Goal: Task Accomplishment & Management: Use online tool/utility

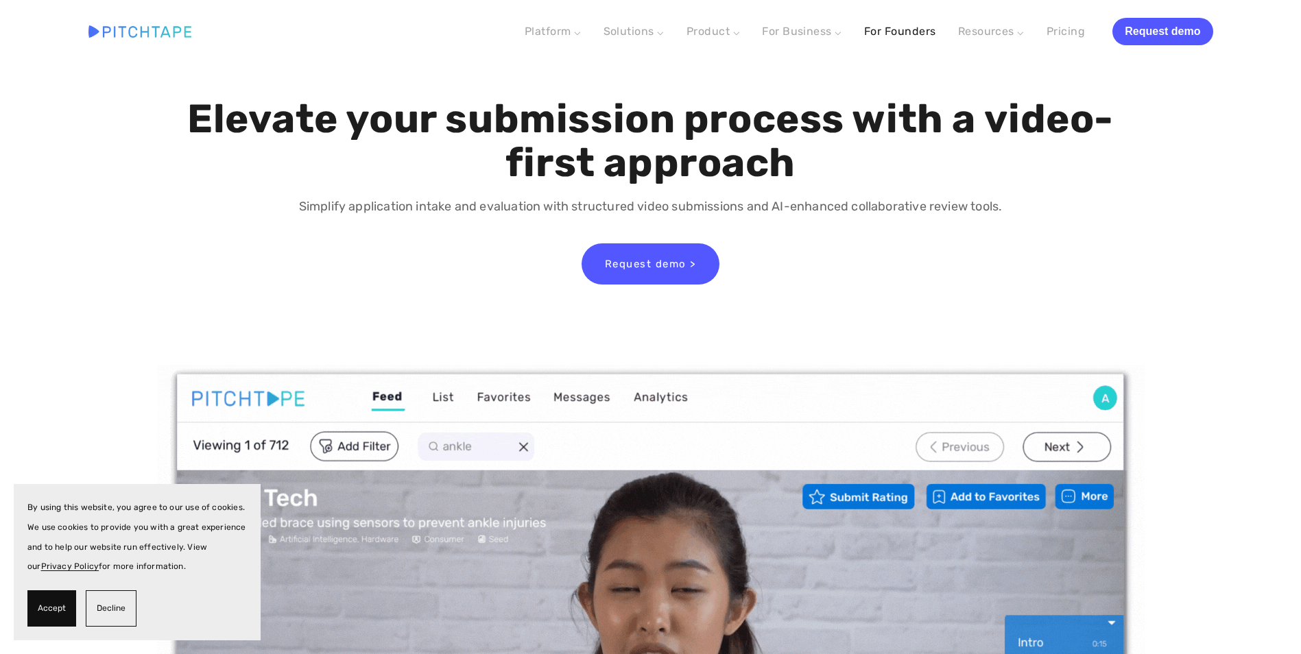
click at [894, 34] on link "For Founders" at bounding box center [900, 31] width 72 height 25
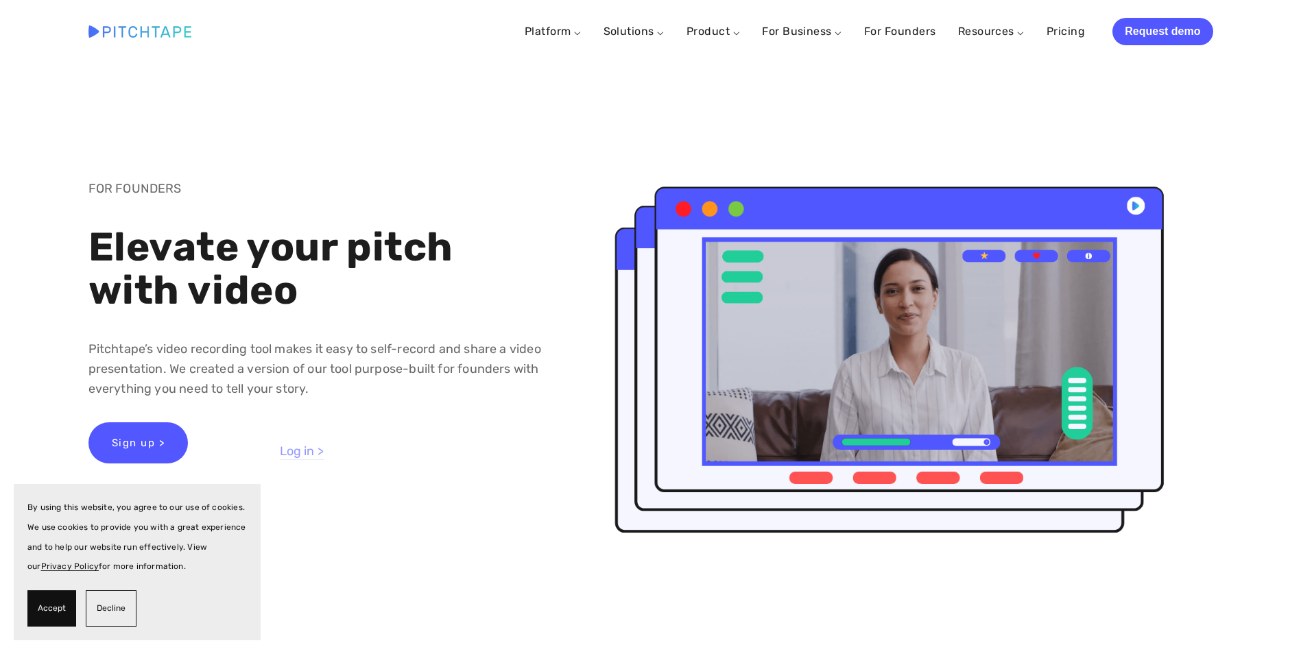
click at [289, 445] on link "Log in >" at bounding box center [302, 452] width 44 height 16
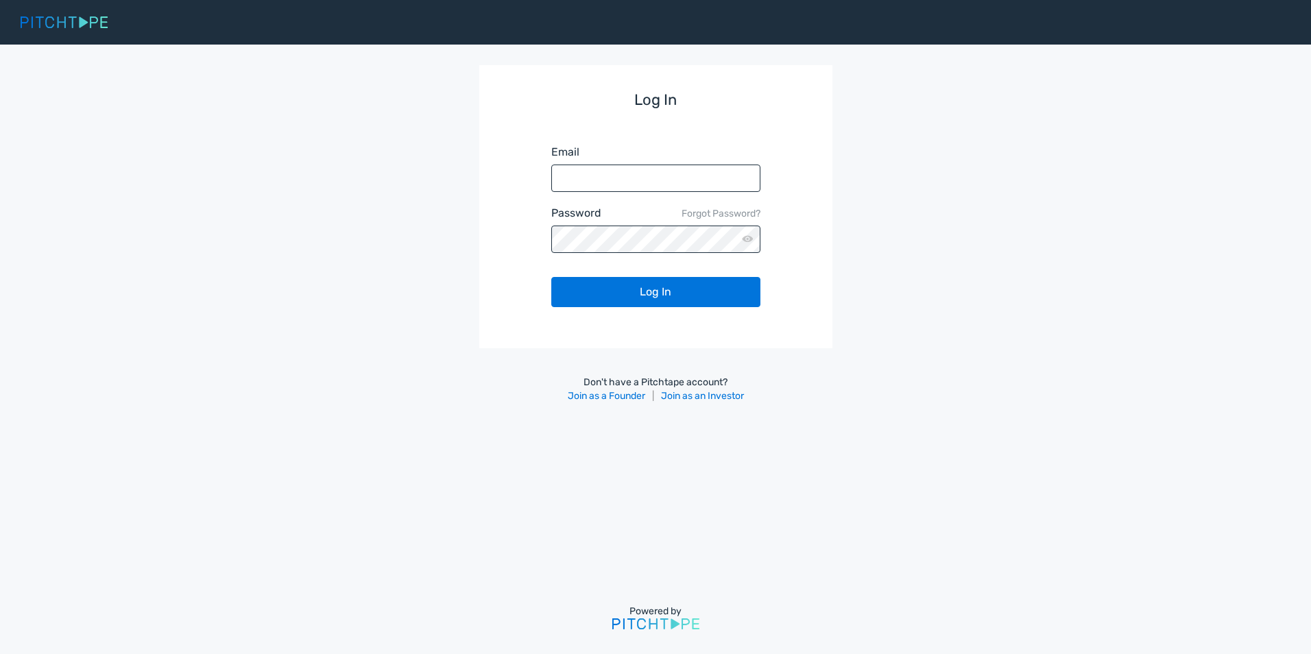
click at [571, 183] on input "Email" at bounding box center [655, 178] width 209 height 27
type input "matt+1@pitchtape.com"
click at [551, 277] on button "Log In" at bounding box center [655, 292] width 209 height 30
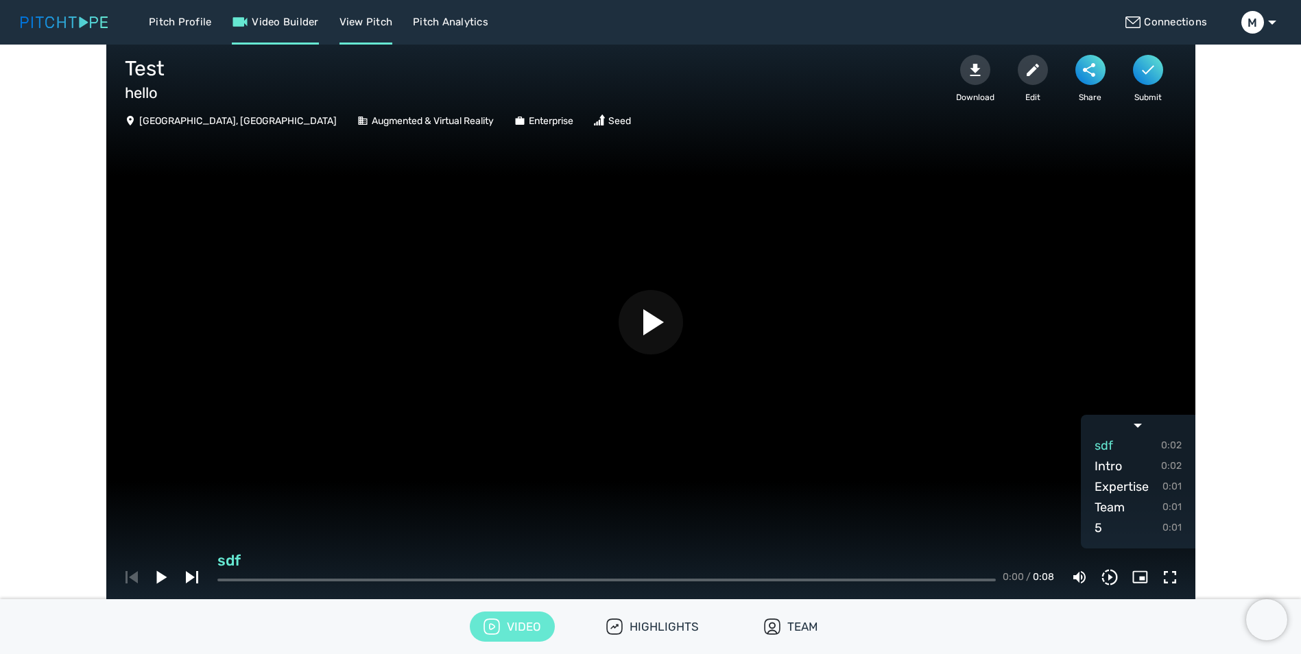
click at [290, 17] on link "Video Builder" at bounding box center [275, 22] width 86 height 45
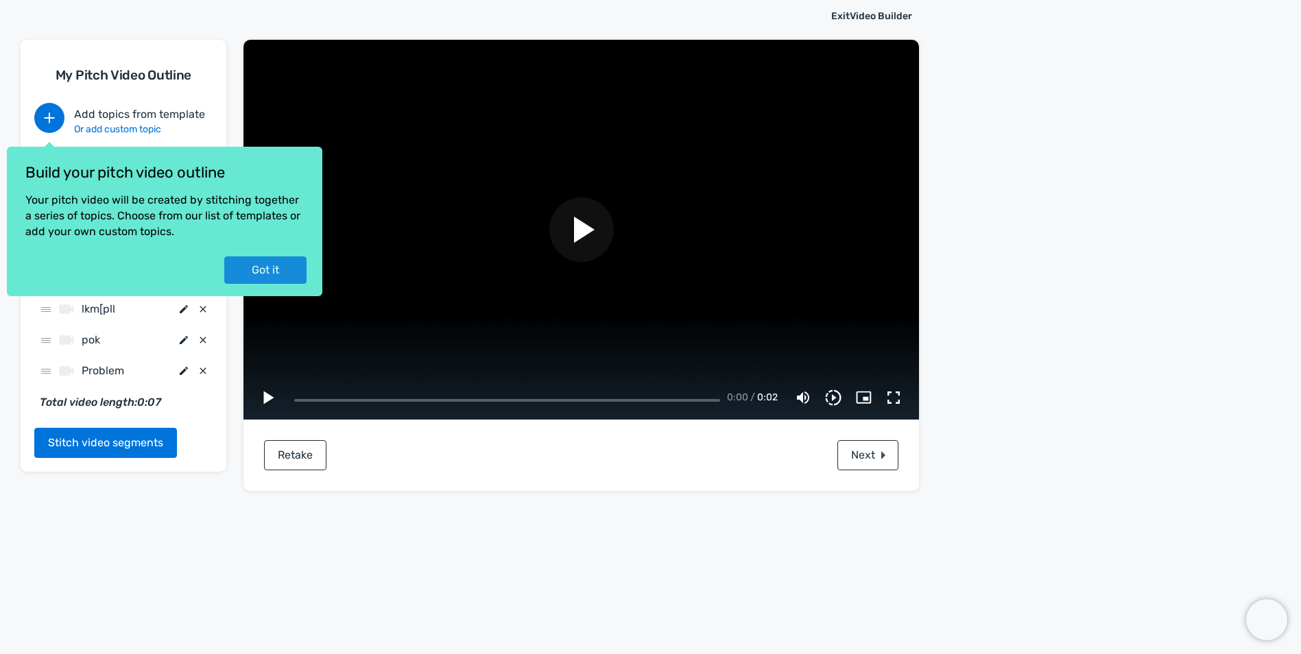
click at [276, 267] on button "Got it" at bounding box center [265, 269] width 82 height 27
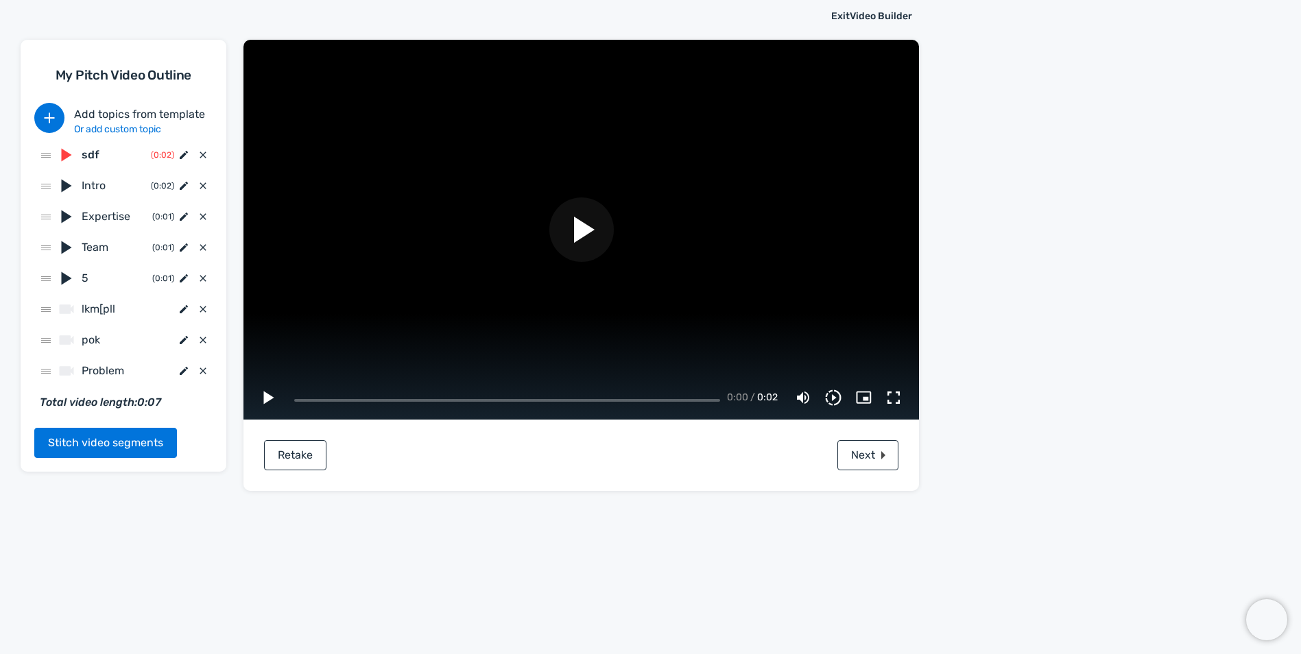
click at [95, 141] on div "sdf ( 0:02 )" at bounding box center [123, 155] width 178 height 31
click at [91, 155] on span "sdf" at bounding box center [116, 155] width 69 height 16
click at [182, 155] on icon at bounding box center [184, 155] width 8 height 8
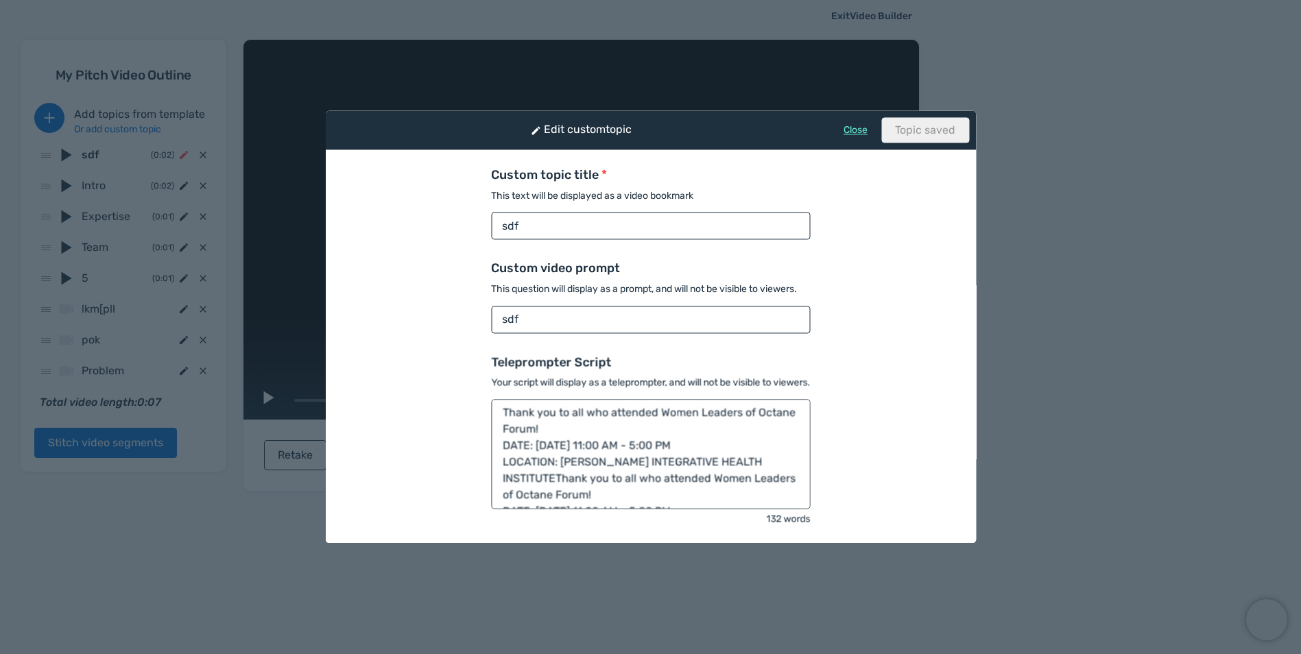
click at [517, 228] on input "sdf" at bounding box center [650, 226] width 319 height 27
type input "Who i am"
click at [555, 457] on textarea "Thank you to all who attended Women Leaders of Octane Forum! DATE: TUESDAY, MAY…" at bounding box center [650, 455] width 319 height 110
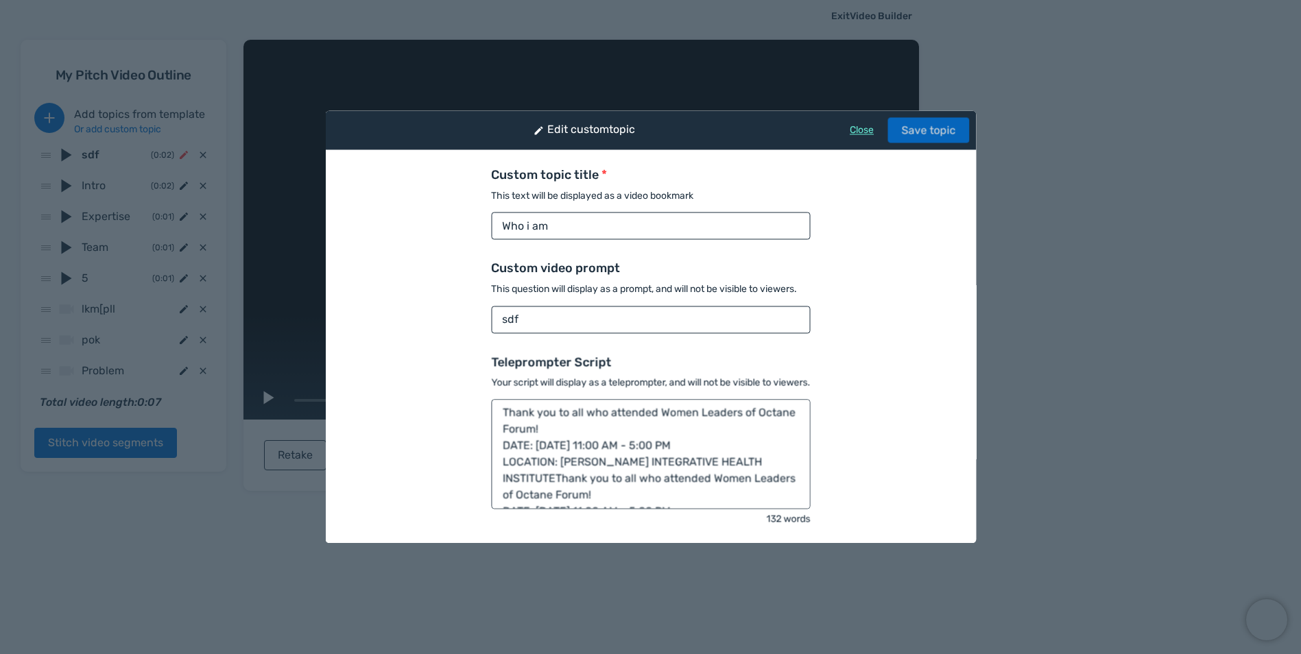
click at [926, 133] on button "Save topic" at bounding box center [928, 129] width 82 height 25
click at [863, 132] on link "Close" at bounding box center [855, 130] width 24 height 12
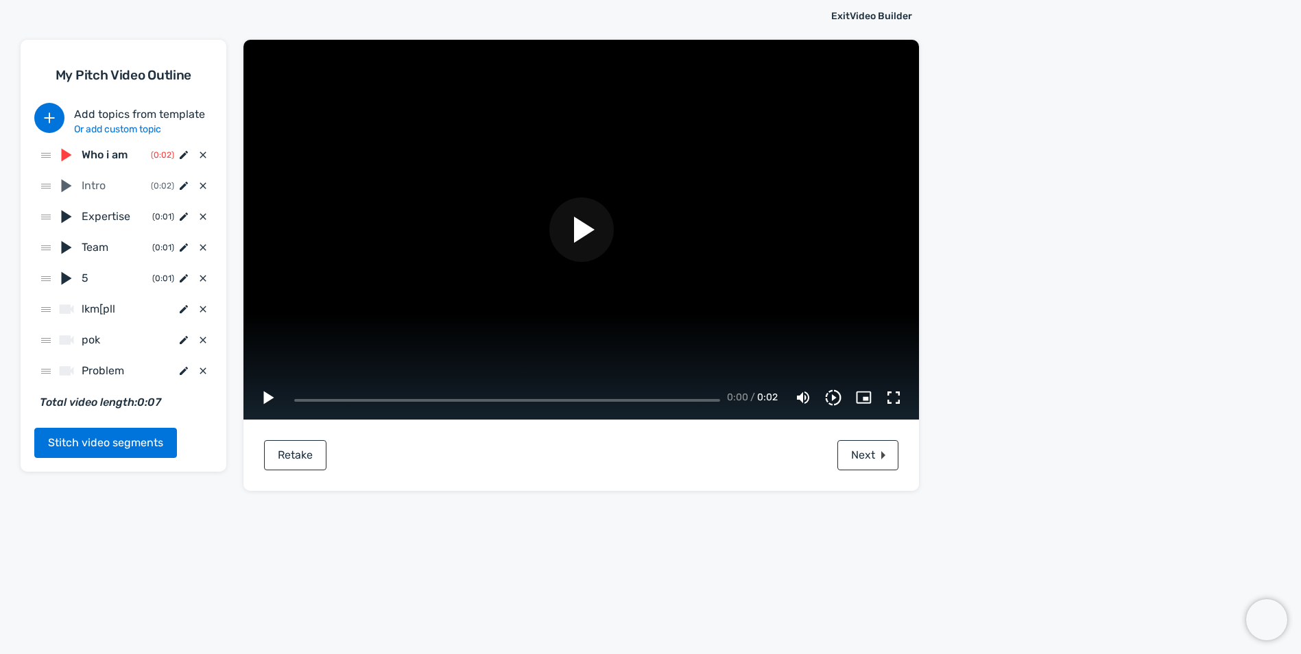
click at [83, 185] on span "Intro" at bounding box center [116, 186] width 69 height 16
click at [181, 186] on icon at bounding box center [183, 185] width 11 height 11
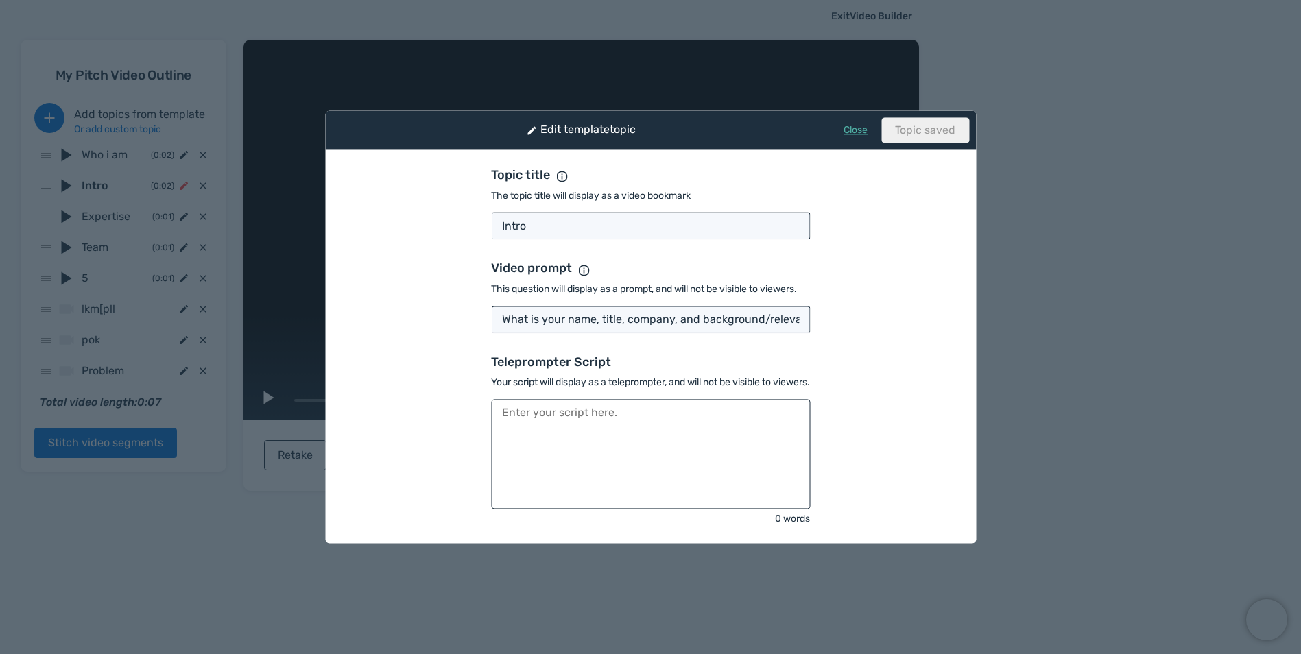
click at [856, 133] on link "Close" at bounding box center [855, 130] width 24 height 12
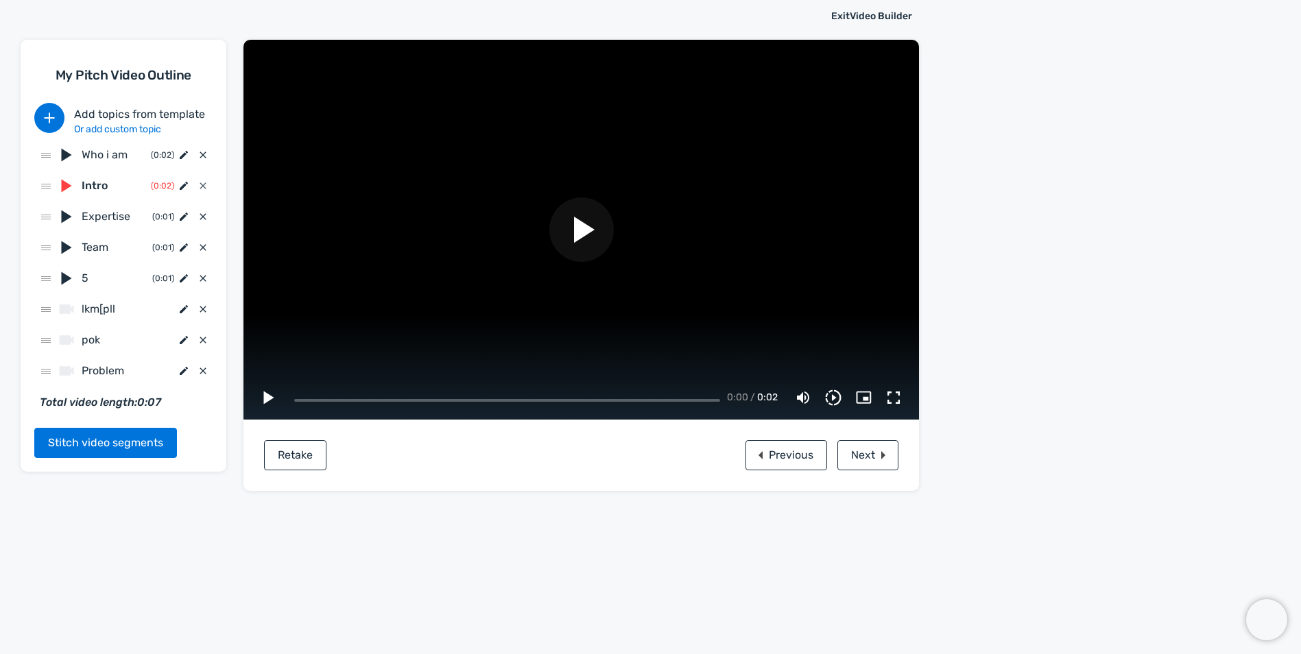
click at [208, 183] on icon "button" at bounding box center [202, 185] width 11 height 11
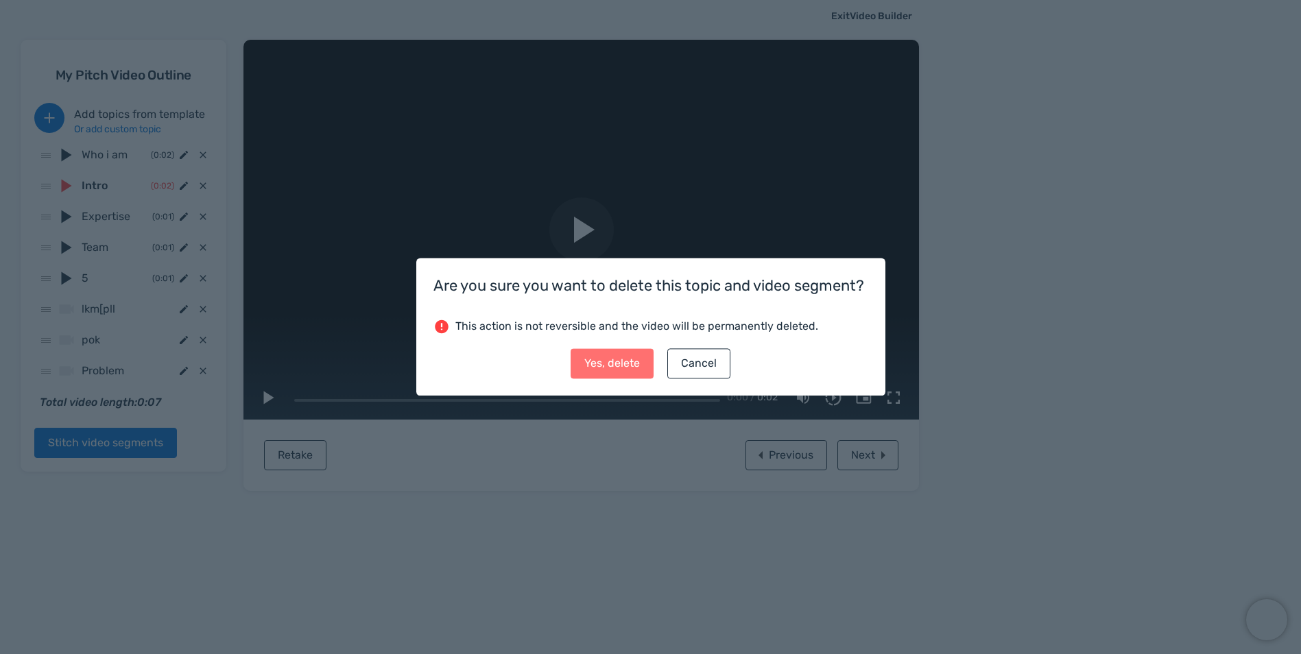
click at [606, 356] on button "Yes, delete" at bounding box center [611, 364] width 83 height 30
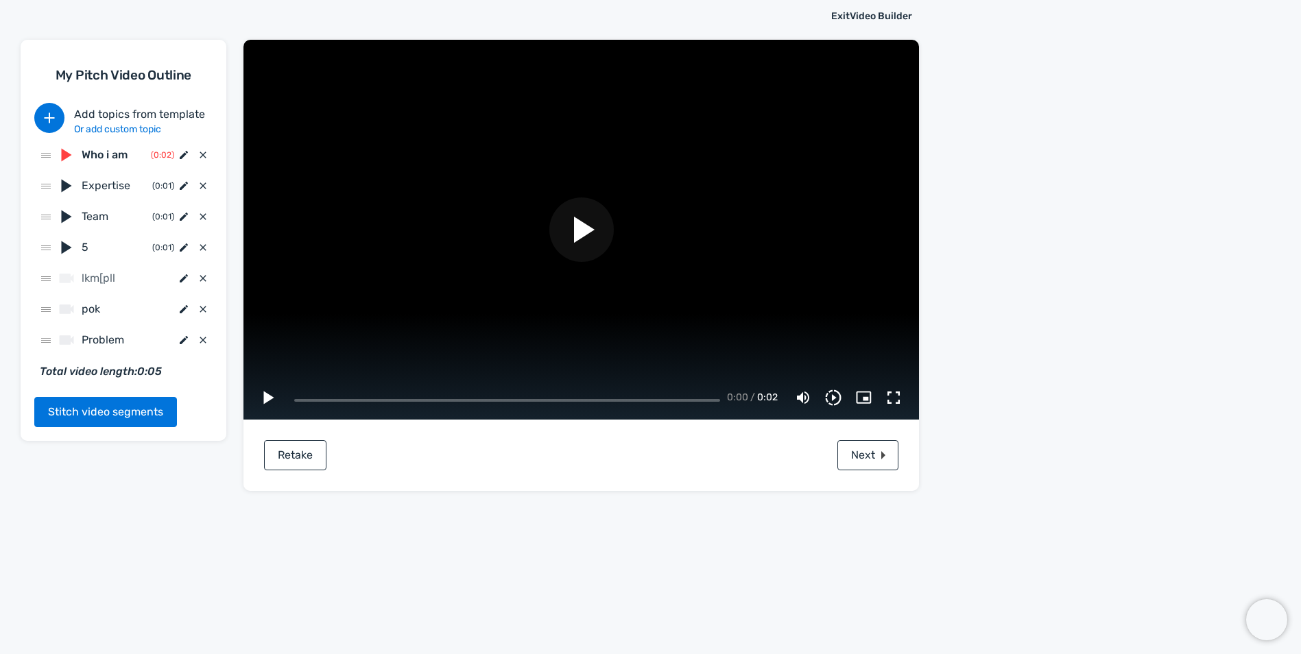
click at [144, 275] on span "lkm[pll" at bounding box center [128, 279] width 93 height 16
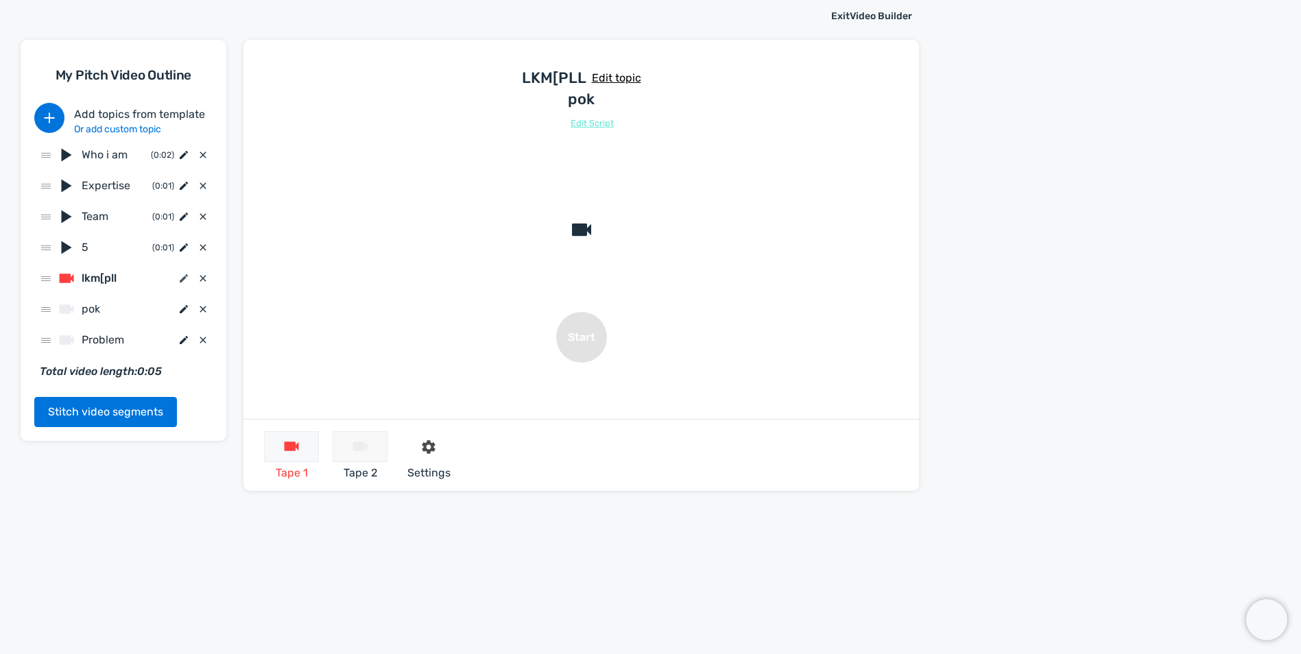
click at [182, 278] on icon at bounding box center [183, 278] width 11 height 11
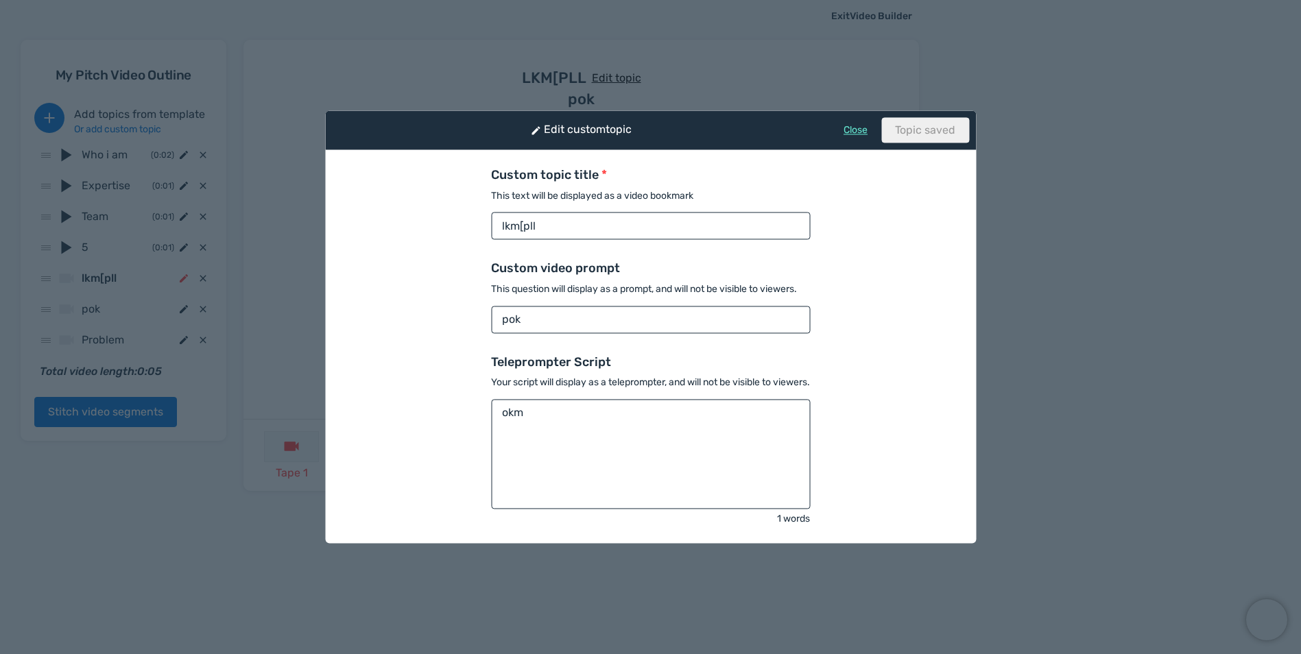
click at [566, 223] on input "lkm[pll" at bounding box center [650, 226] width 319 height 27
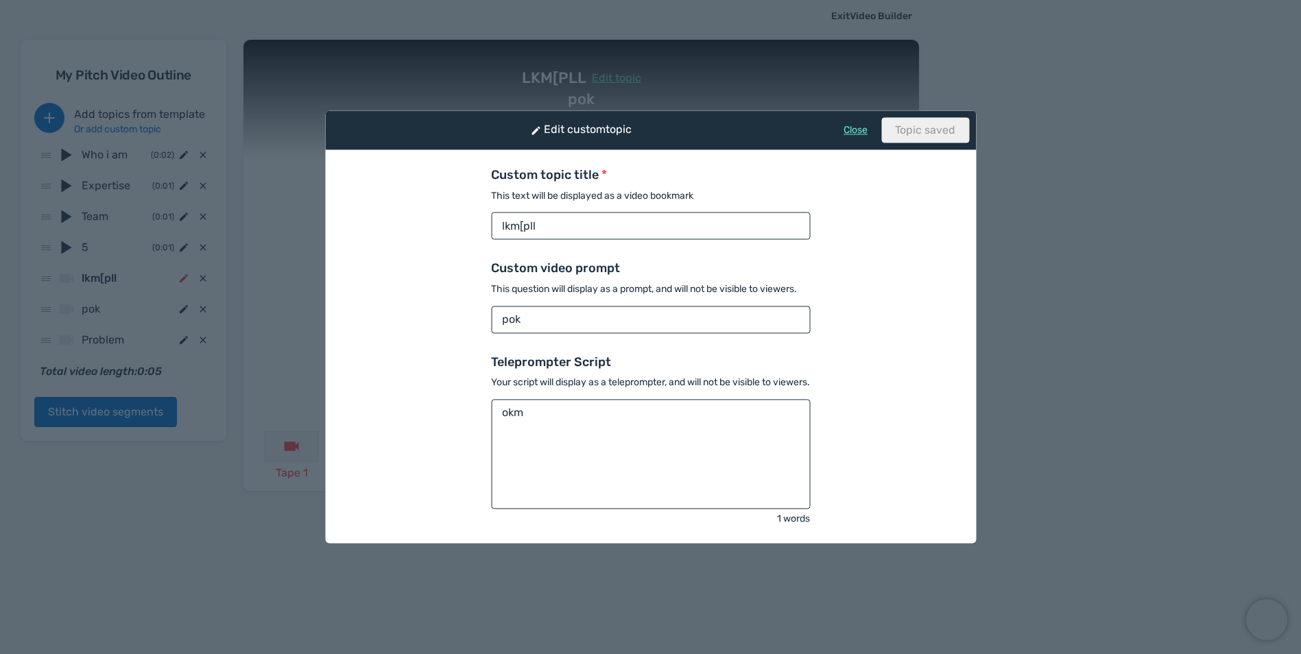
click at [566, 223] on input "lkm[pll" at bounding box center [650, 226] width 319 height 27
type input "what im doing"
click at [907, 124] on button "Save topic" at bounding box center [928, 129] width 82 height 25
click at [849, 132] on link "Close" at bounding box center [855, 130] width 24 height 12
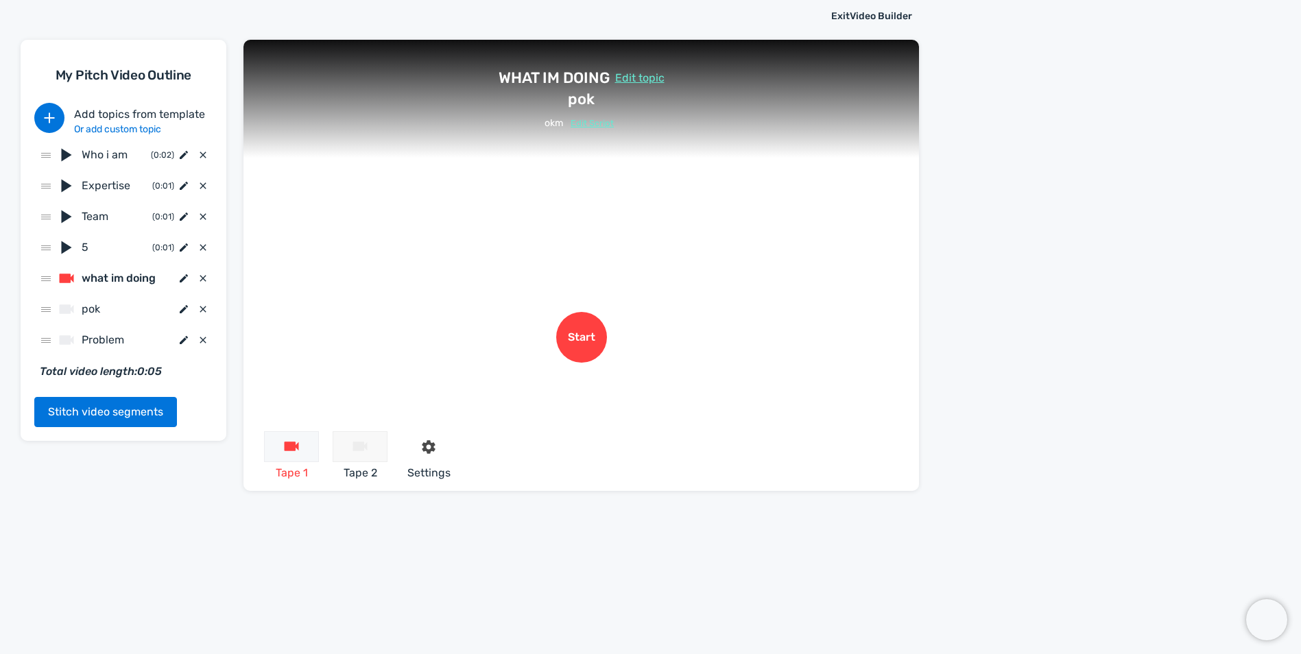
click at [594, 123] on button "Edit Script" at bounding box center [591, 124] width 51 height 12
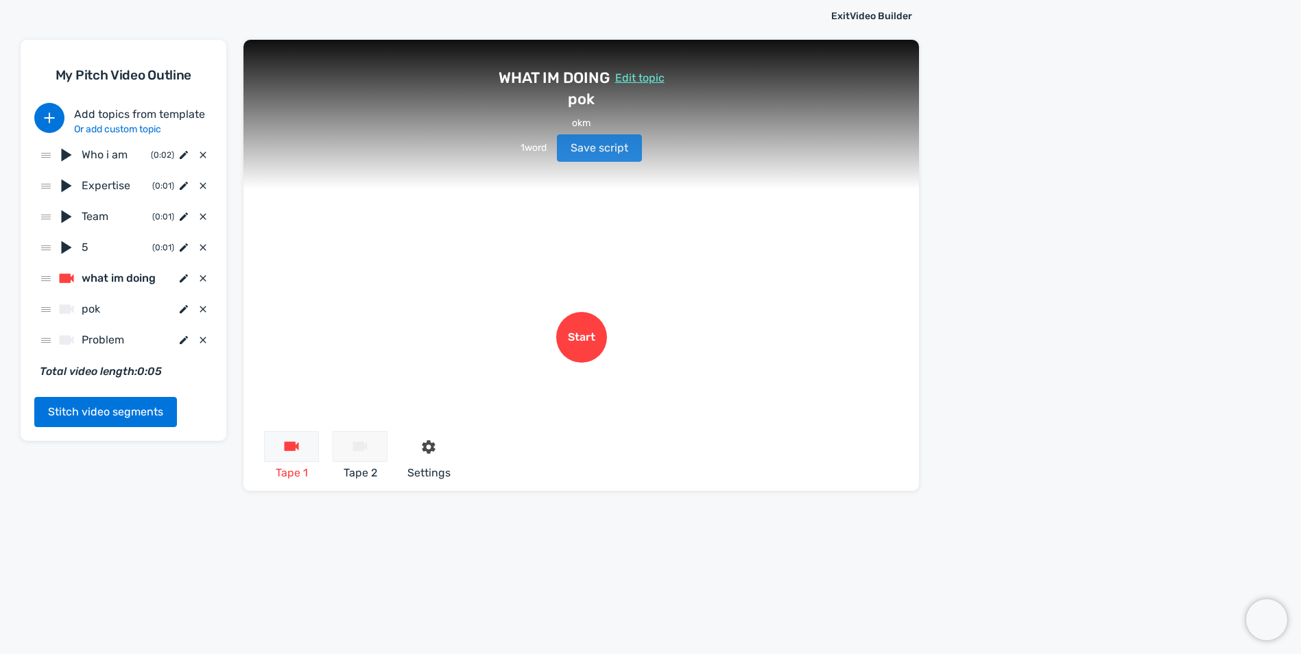
click at [598, 155] on button "Save script" at bounding box center [599, 147] width 85 height 27
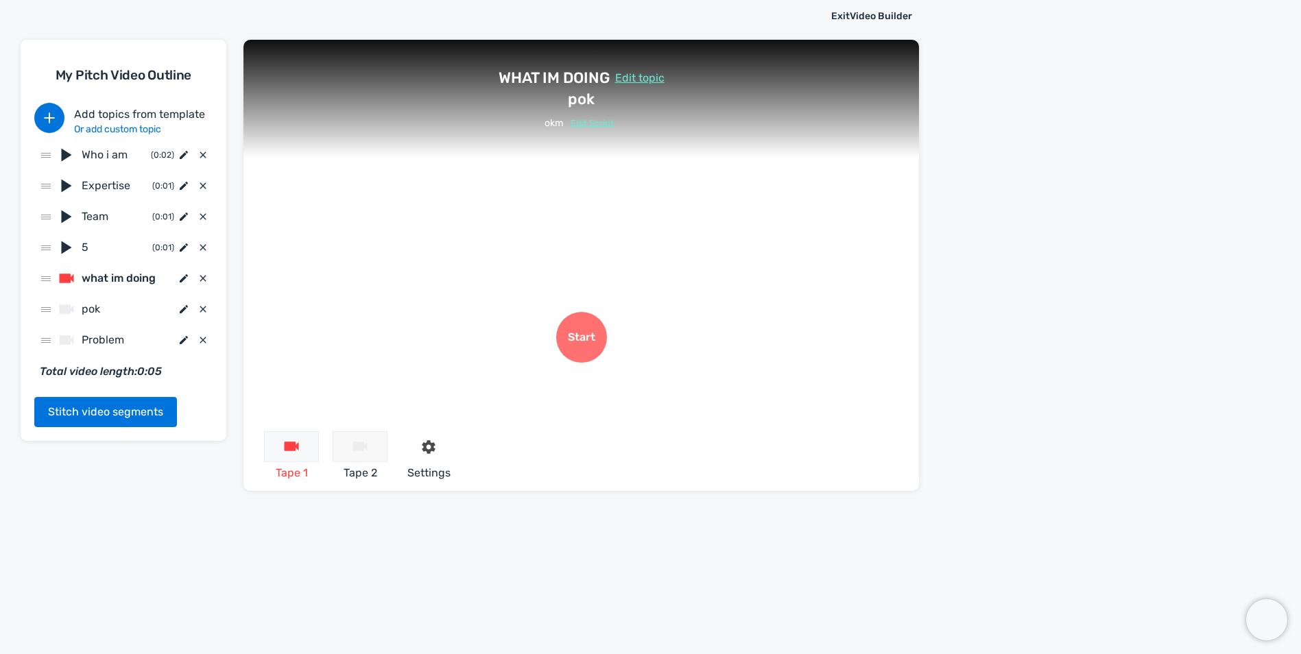
click at [574, 339] on button "Start" at bounding box center [581, 337] width 51 height 51
click at [584, 349] on button "Stop" at bounding box center [581, 337] width 51 height 51
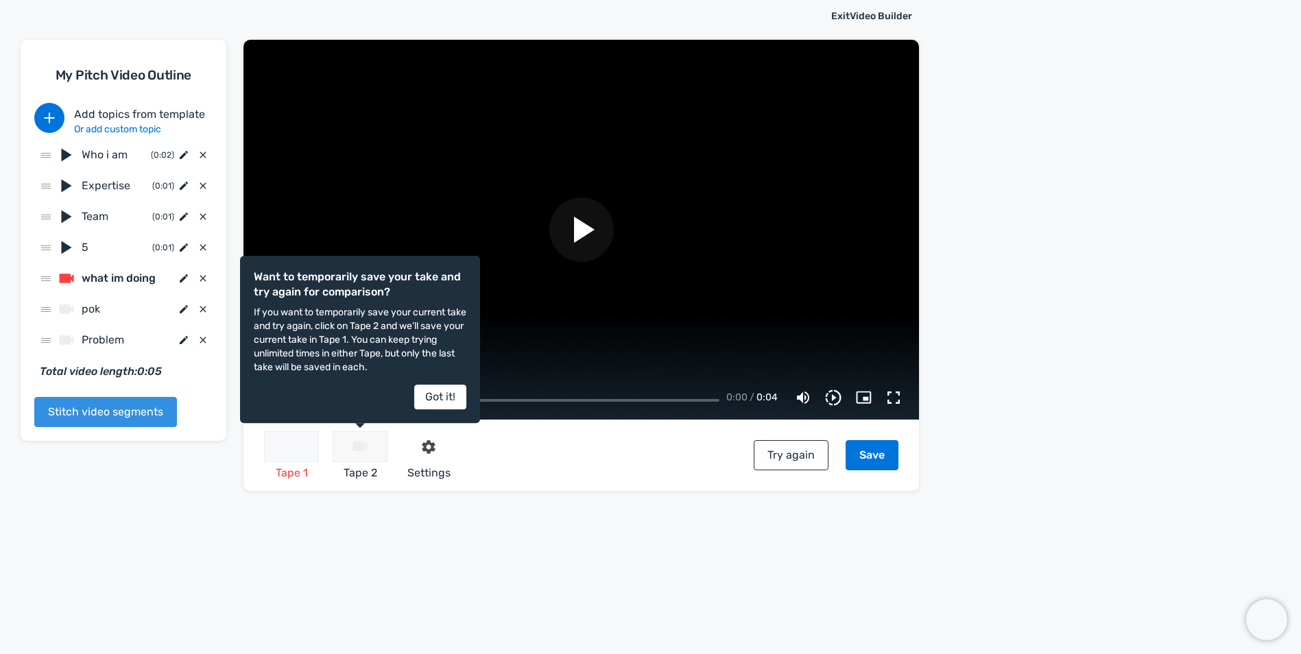
click at [119, 420] on button "Stitch video segments" at bounding box center [105, 412] width 143 height 30
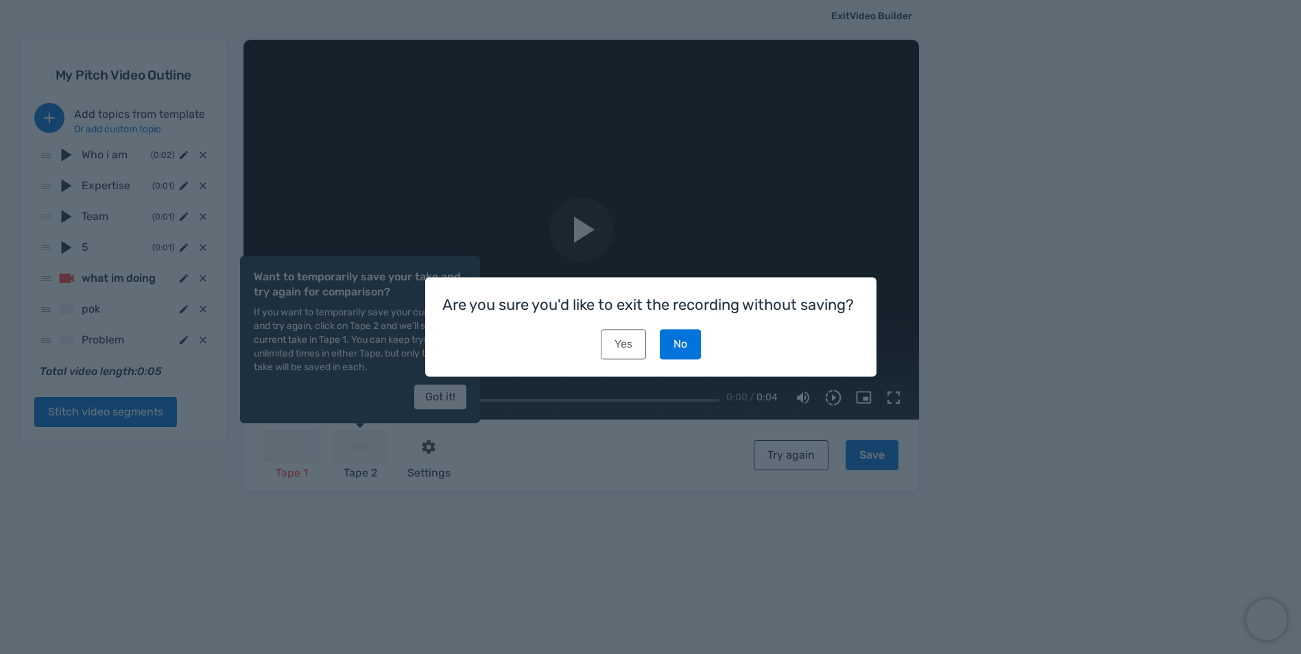
click at [624, 347] on link "Yes" at bounding box center [623, 345] width 45 height 30
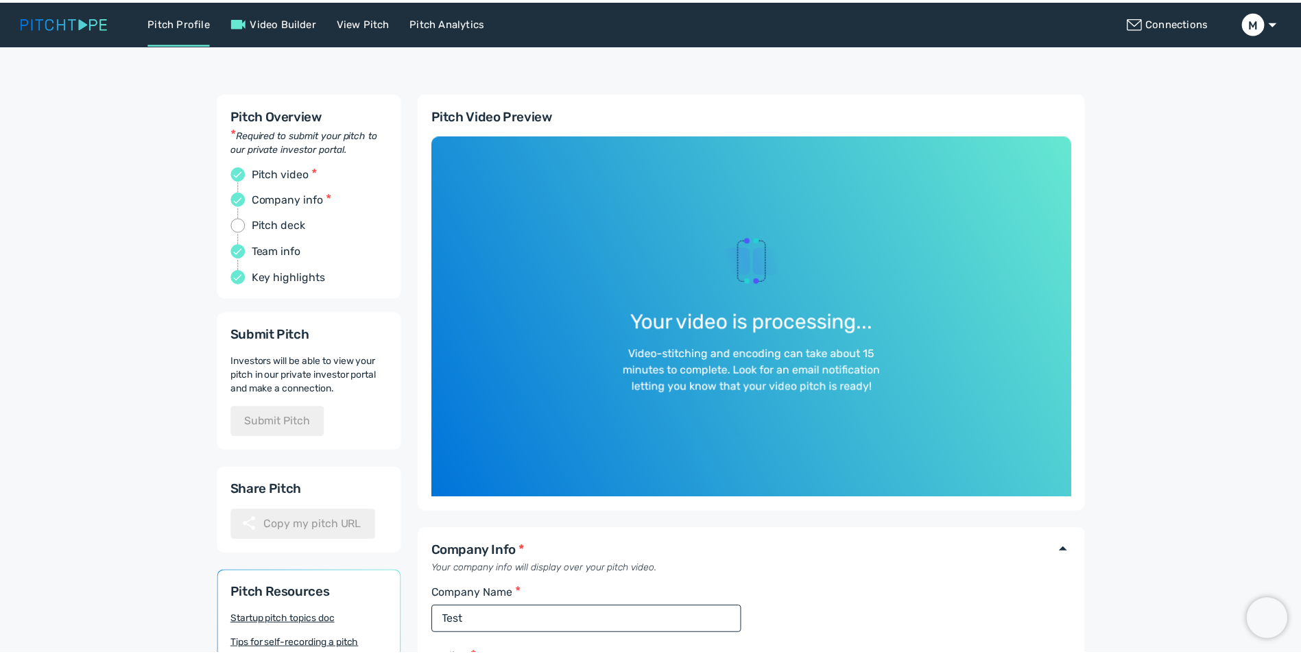
scroll to position [31, 0]
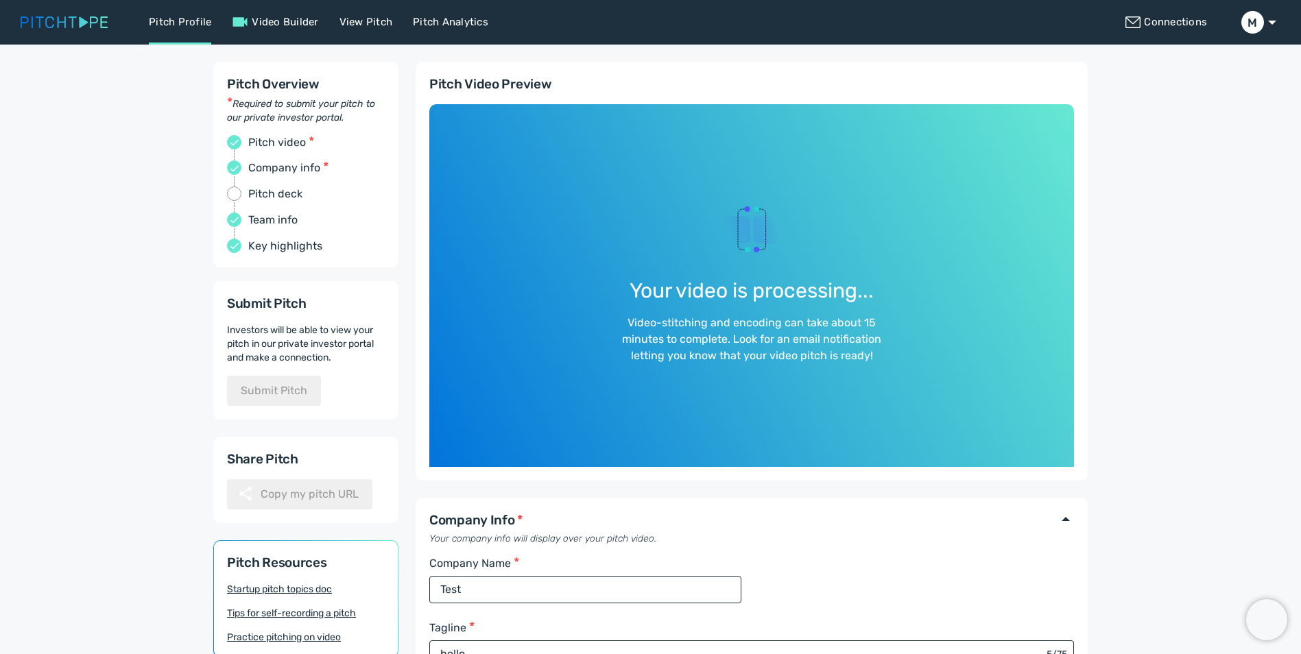
select select "2"
select select "enterprise"
select select "seed"
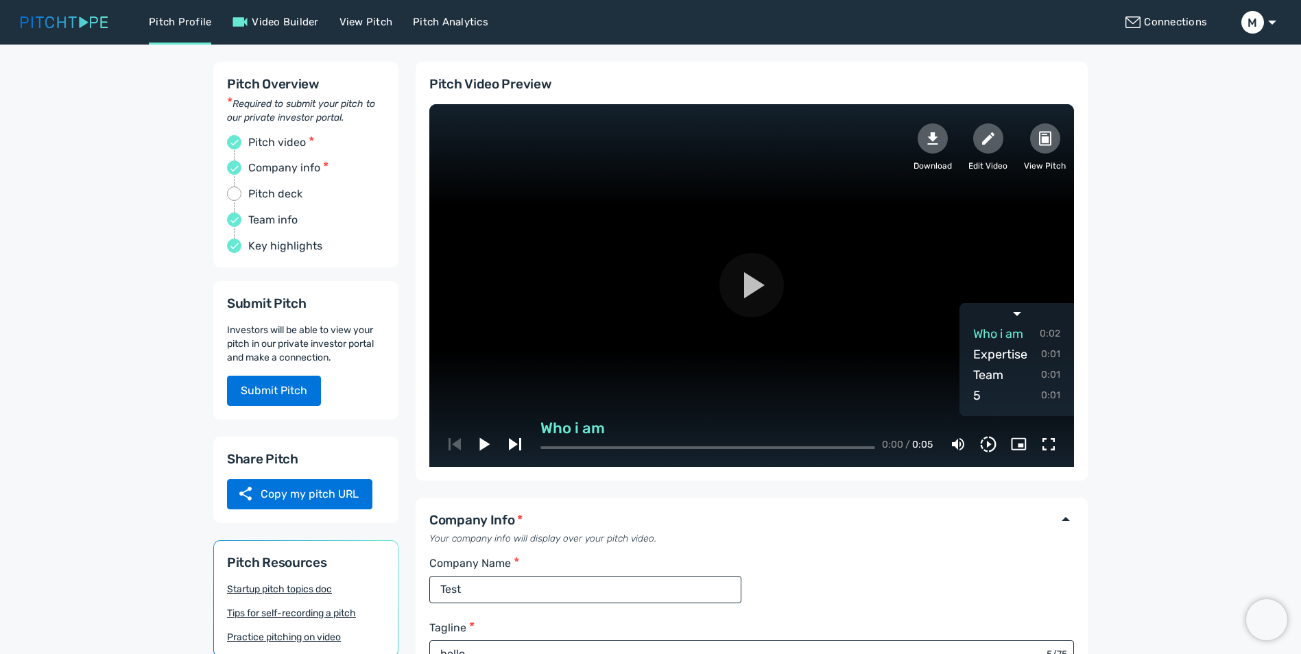
click at [746, 268] on button "button" at bounding box center [751, 285] width 64 height 64
click at [983, 352] on span "Expertise" at bounding box center [1000, 354] width 54 height 19
click at [986, 319] on button "button" at bounding box center [1016, 313] width 115 height 21
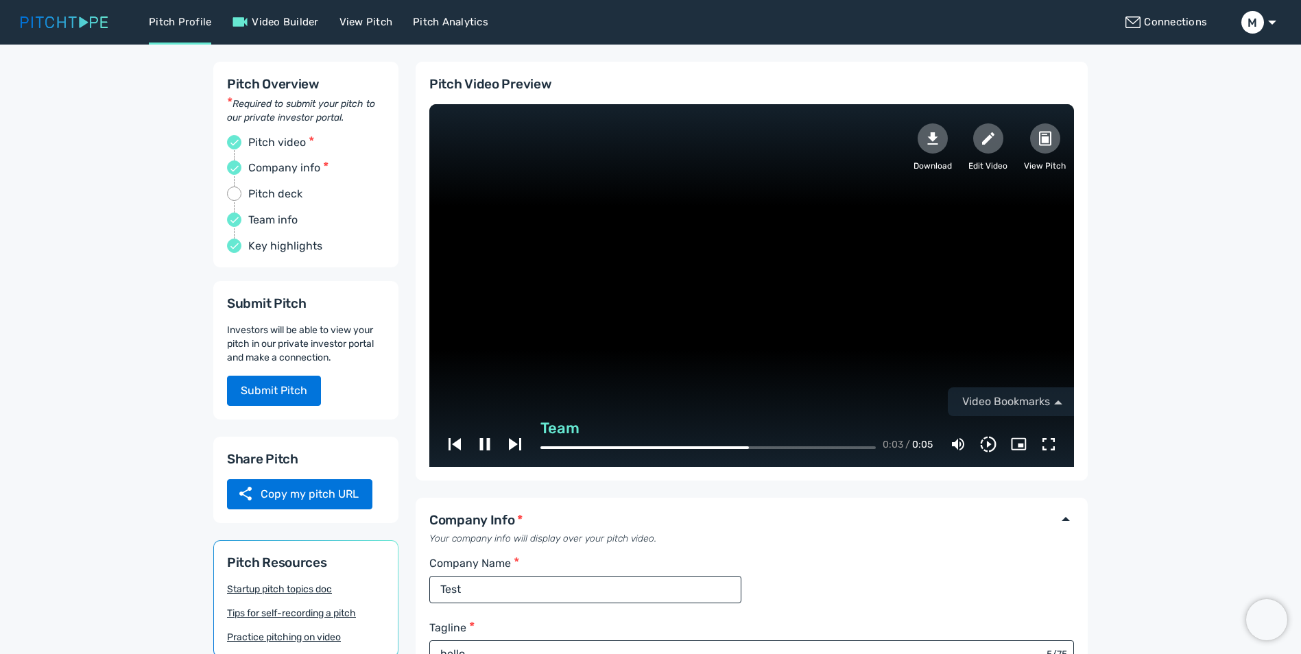
click at [987, 389] on button "Video Bookmarks" at bounding box center [1011, 401] width 126 height 29
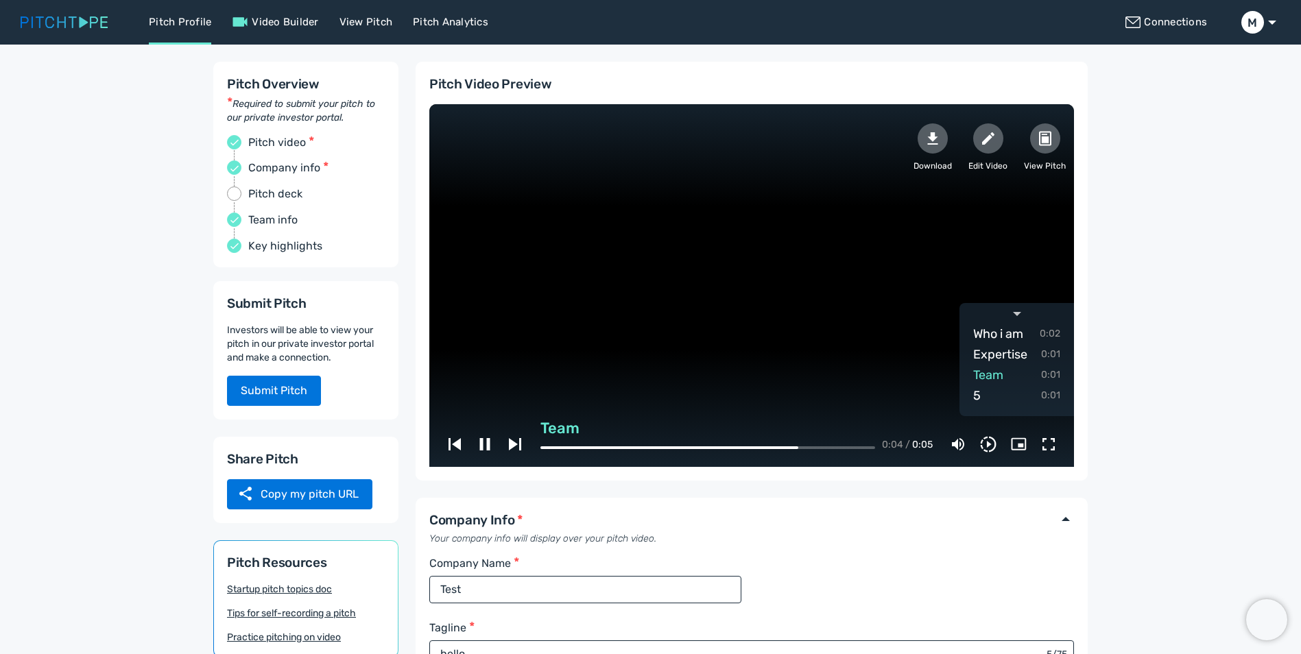
click at [989, 316] on button "button" at bounding box center [1016, 313] width 115 height 21
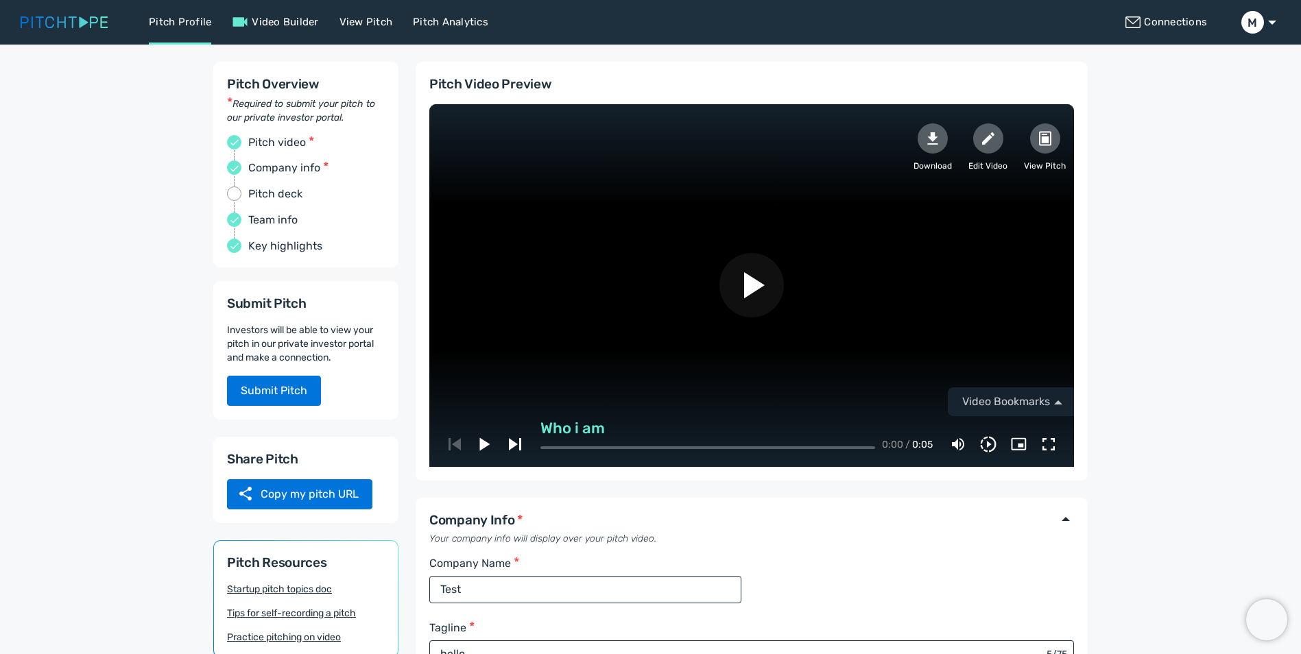
click at [1000, 392] on button "Video Bookmarks" at bounding box center [1011, 401] width 126 height 29
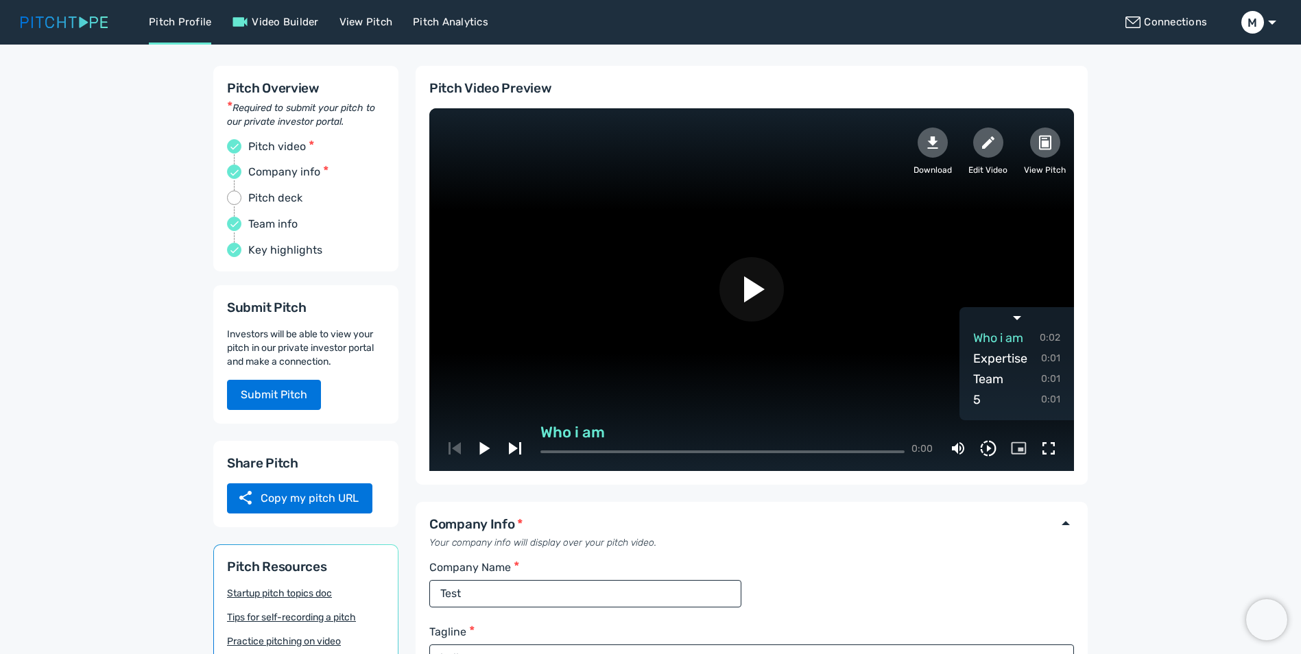
scroll to position [31, 0]
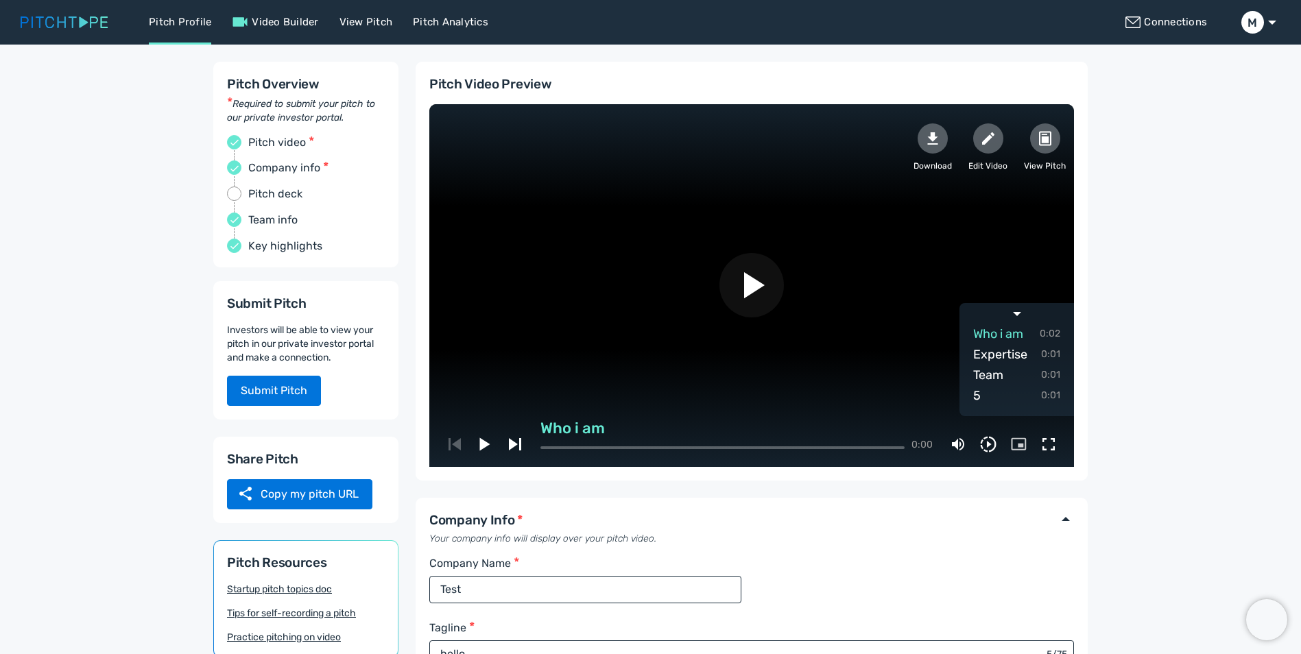
select select "2"
select select "enterprise"
select select "seed"
click at [998, 354] on span "Expertise" at bounding box center [1000, 354] width 54 height 19
click at [998, 373] on span "Team" at bounding box center [988, 374] width 30 height 19
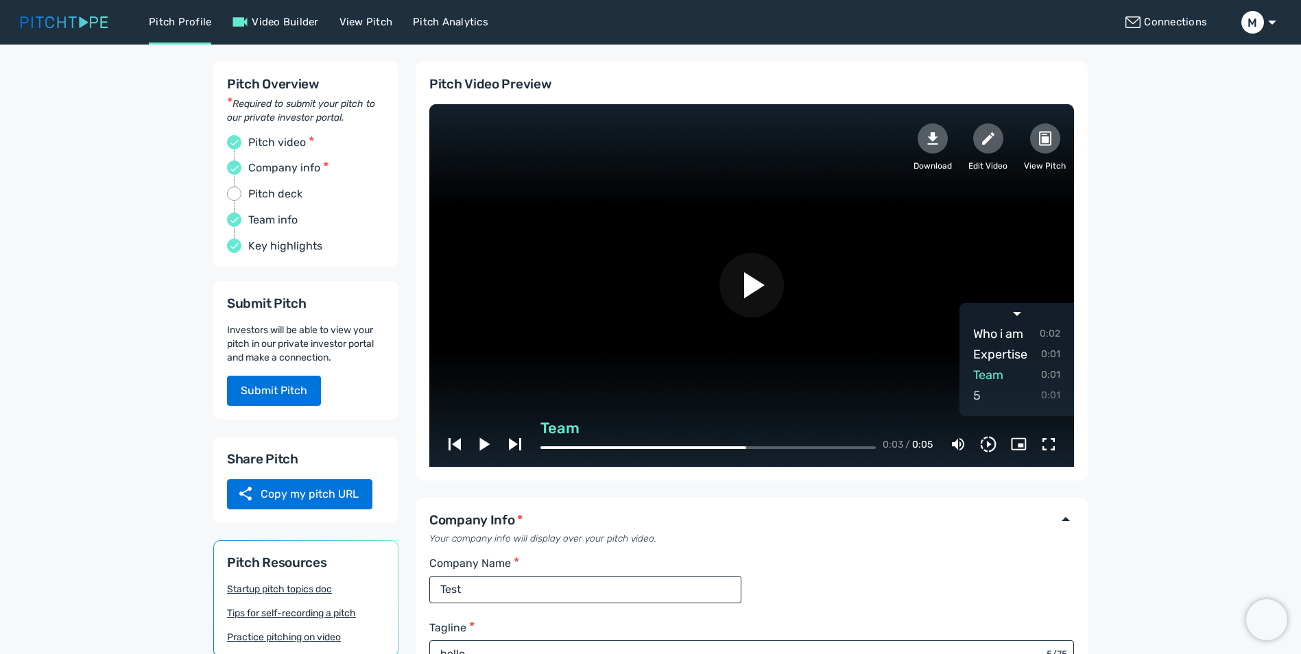
click at [987, 394] on button "5 0:01" at bounding box center [1016, 395] width 87 height 21
click at [982, 396] on button "5 0:01" at bounding box center [1016, 395] width 87 height 21
click at [990, 366] on span "Team" at bounding box center [988, 374] width 30 height 19
click at [994, 351] on span "Expertise" at bounding box center [1000, 354] width 54 height 19
click at [1049, 135] on icon at bounding box center [1045, 138] width 16 height 16
